Goal: Task Accomplishment & Management: Manage account settings

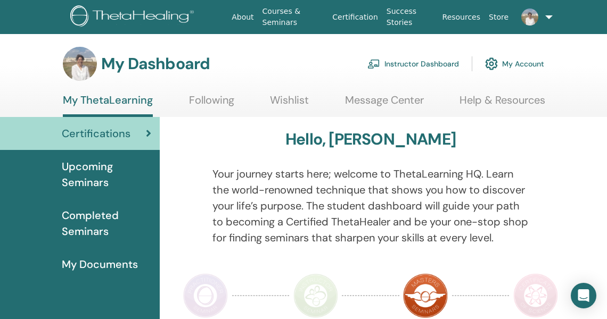
click at [419, 64] on link "Instructor Dashboard" at bounding box center [413, 63] width 92 height 23
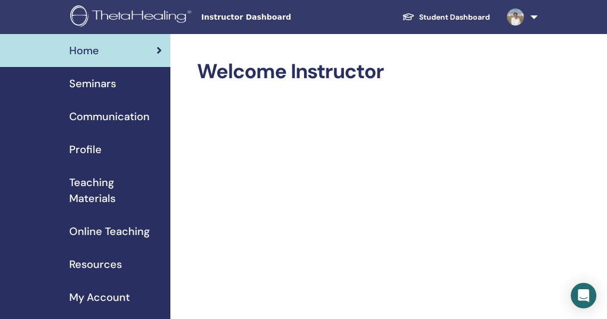
click at [100, 84] on span "Seminars" at bounding box center [92, 84] width 47 height 16
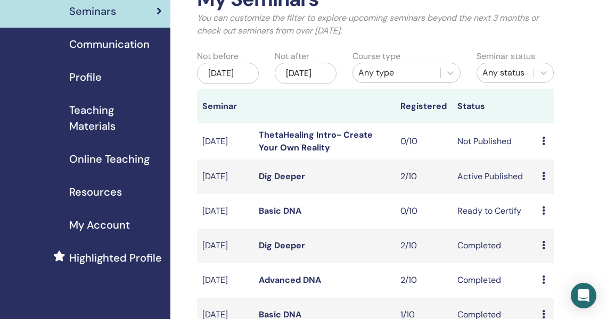
scroll to position [73, 0]
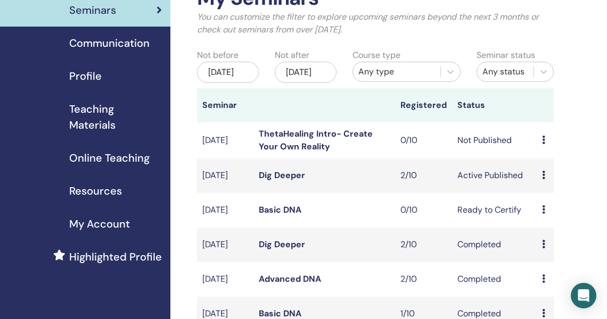
click at [542, 179] on icon at bounding box center [543, 175] width 3 height 9
click at [548, 226] on link "Attendees" at bounding box center [552, 225] width 40 height 11
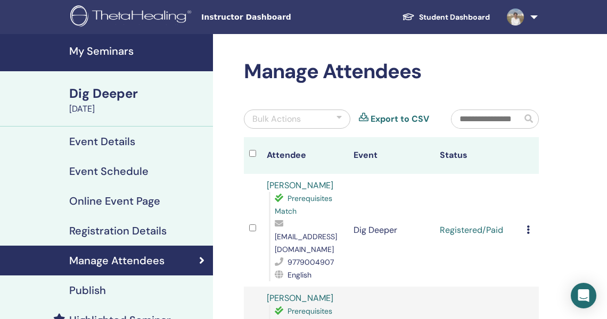
click at [527, 226] on icon at bounding box center [527, 230] width 3 height 9
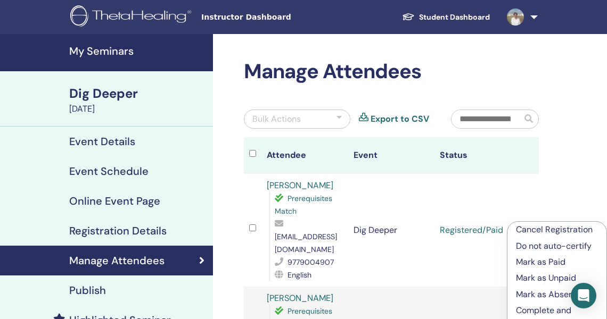
click at [522, 309] on p "Complete and Certify" at bounding box center [557, 317] width 82 height 26
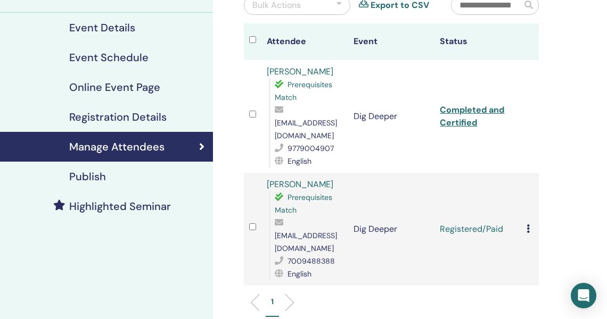
scroll to position [114, 0]
click at [527, 224] on icon at bounding box center [527, 228] width 3 height 9
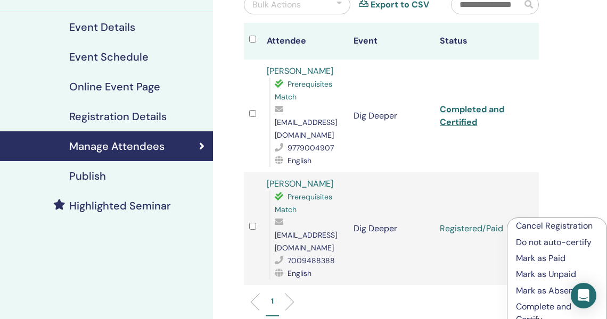
click at [533, 312] on p "Complete and Certify" at bounding box center [557, 314] width 82 height 26
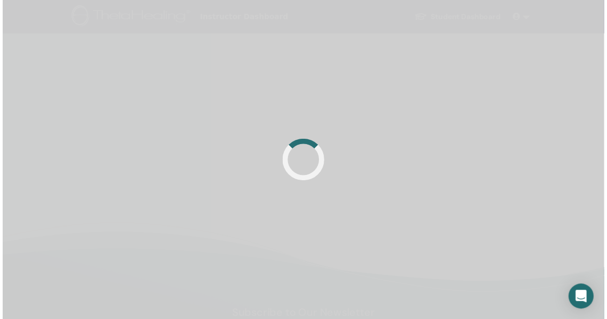
scroll to position [114, 0]
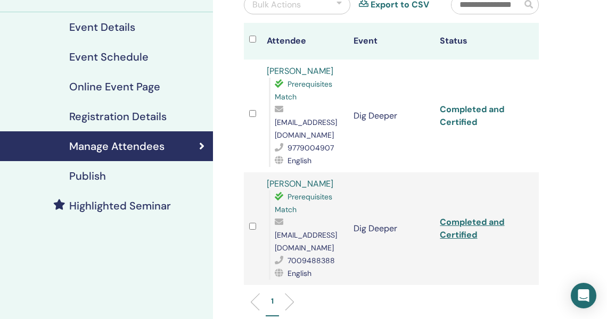
click at [461, 106] on link "Completed and Certified" at bounding box center [472, 116] width 64 height 24
click at [453, 220] on link "Completed and Certified" at bounding box center [472, 229] width 64 height 24
